Goal: Transaction & Acquisition: Purchase product/service

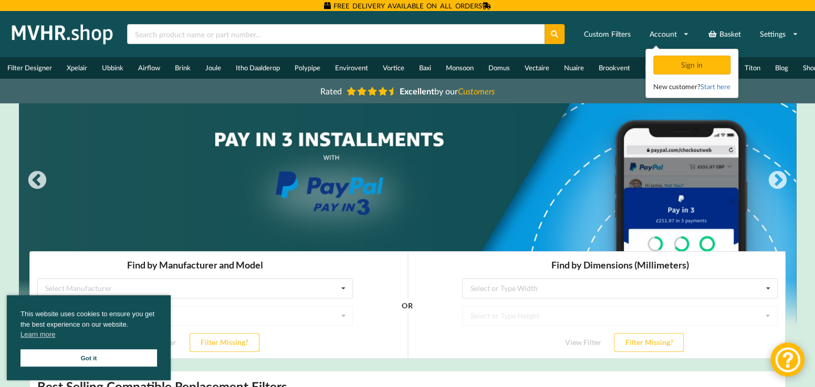
click at [110, 358] on link "Got it" at bounding box center [88, 358] width 137 height 17
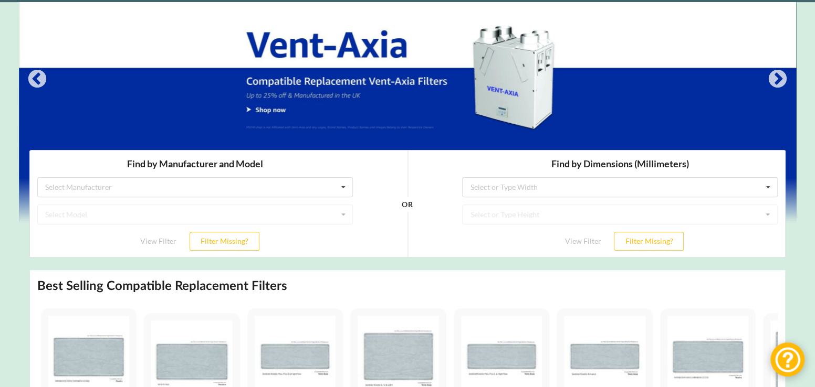
scroll to position [105, 0]
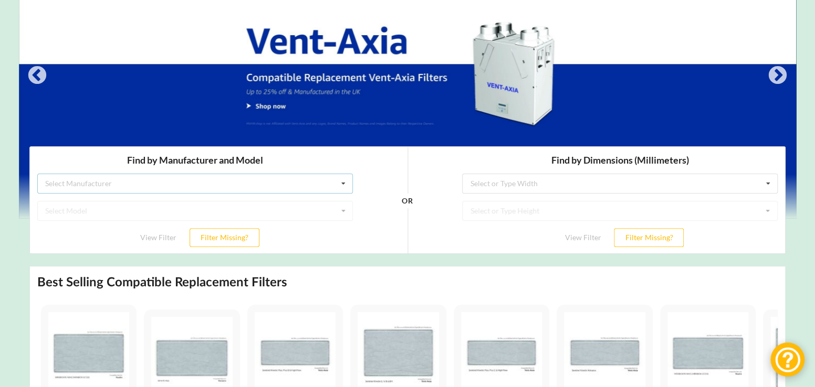
click at [344, 182] on icon at bounding box center [344, 183] width 16 height 19
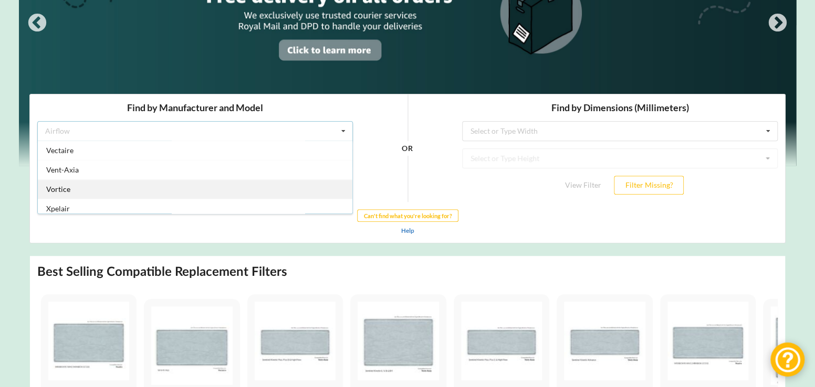
scroll to position [274, 0]
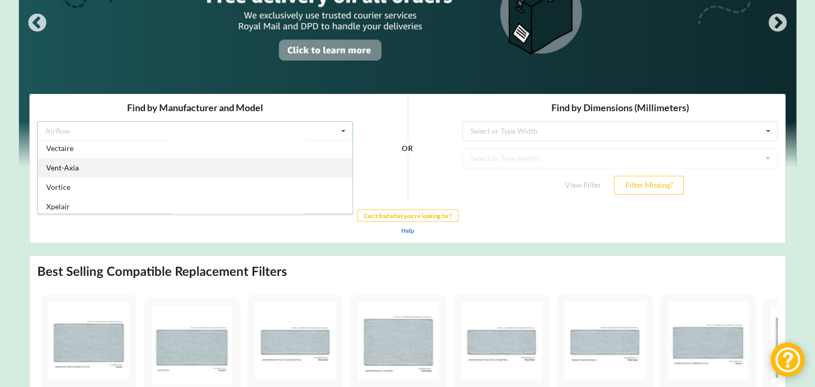
click at [79, 166] on div "Vent-Axia" at bounding box center [195, 167] width 314 height 19
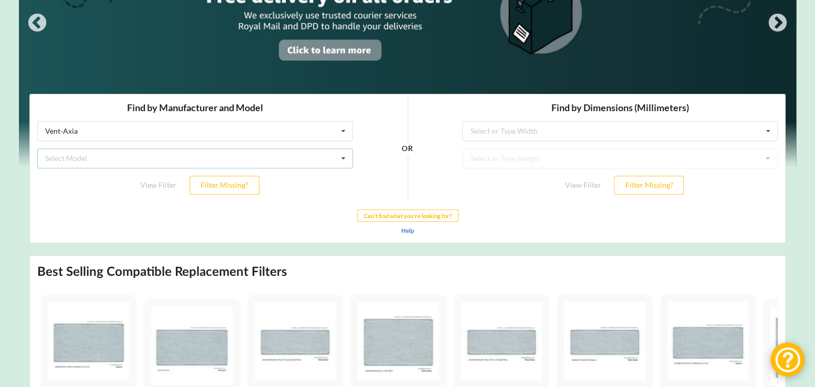
click at [208, 159] on div "Select Model Air Minder 290 Air Minder 290 Midi Air Minder 290FB Air Minder 400…" at bounding box center [195, 158] width 316 height 20
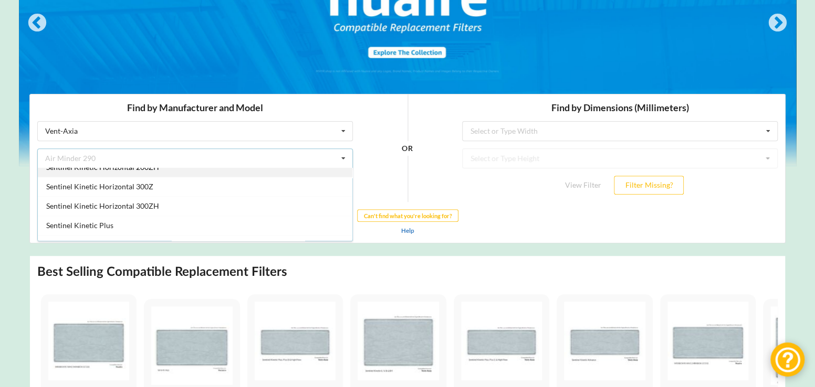
scroll to position [931, 0]
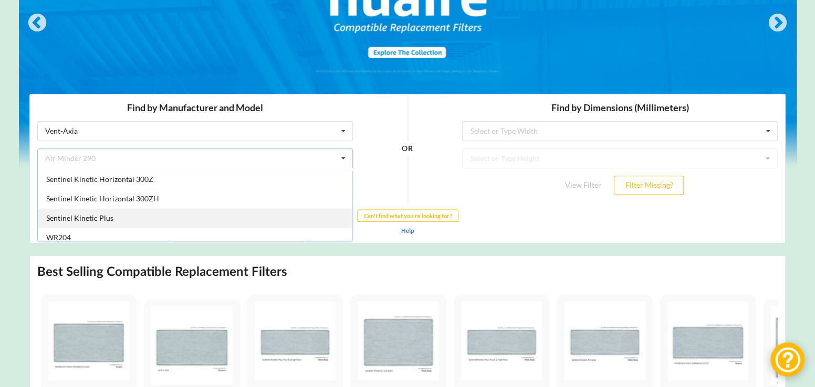
click at [108, 213] on span "Sentinel Kinetic Plus" at bounding box center [79, 217] width 67 height 9
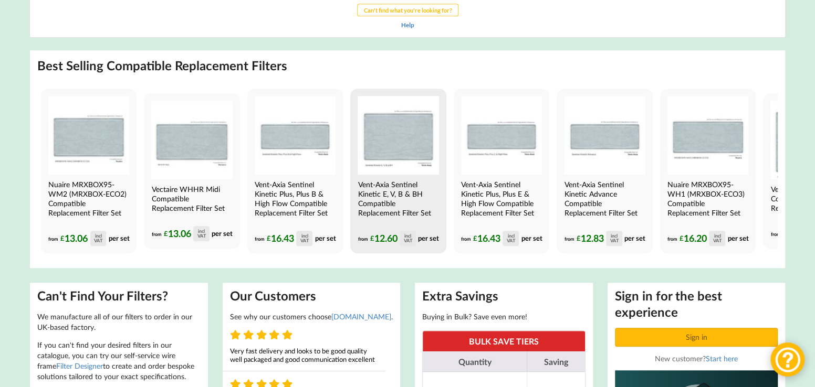
scroll to position [368, 0]
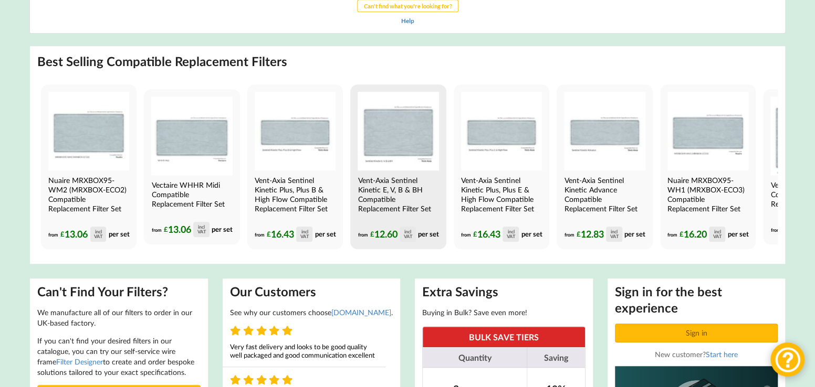
click at [396, 196] on h4 "Vent-Axia Sentinel Kinetic E, V, B & BH Compatible Replacement Filter Set" at bounding box center [397, 195] width 79 height 38
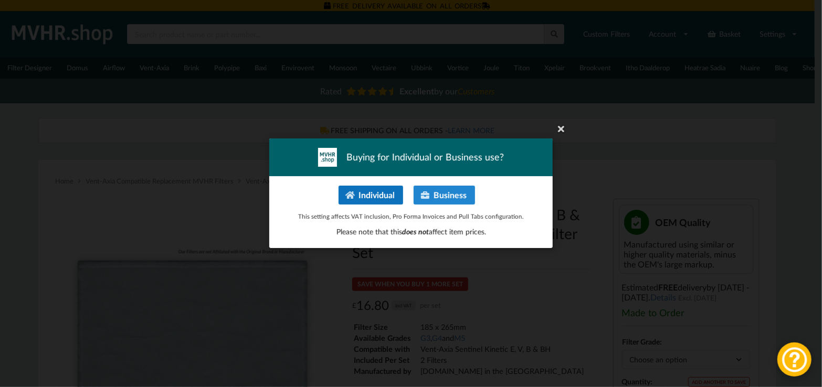
click at [382, 192] on button "Individual" at bounding box center [371, 195] width 65 height 19
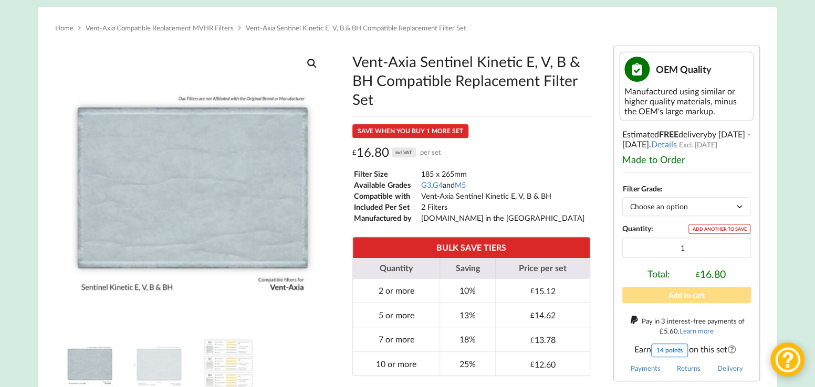
scroll to position [158, 0]
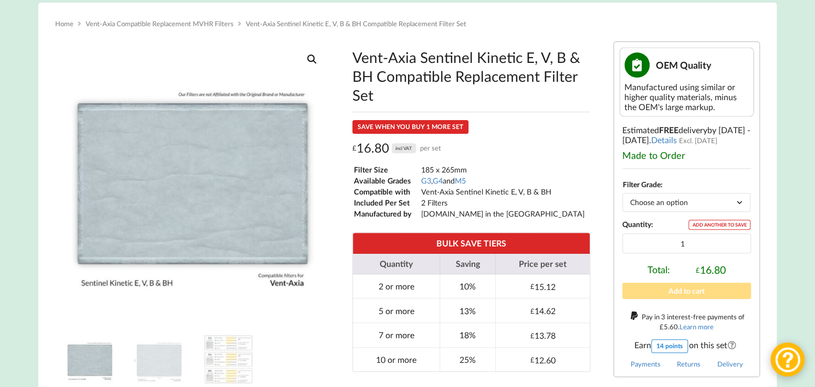
click at [675, 209] on select "Choose an option G3 G4 M5" at bounding box center [686, 202] width 128 height 18
select select "M5"
click at [622, 196] on select "Choose an option G3 G4 M5" at bounding box center [686, 202] width 128 height 18
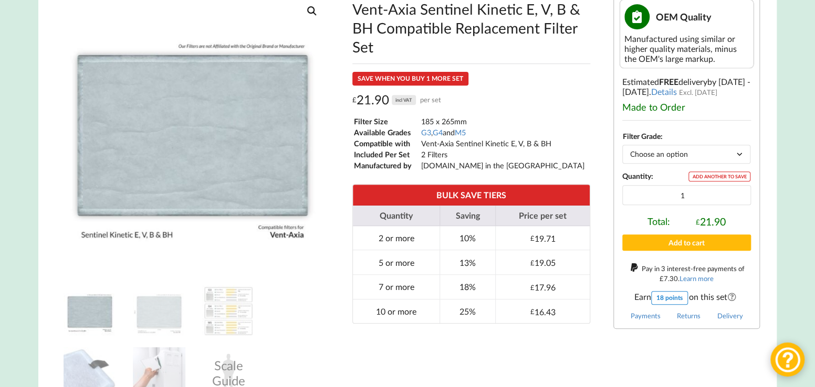
scroll to position [210, 0]
